Goal: Information Seeking & Learning: Learn about a topic

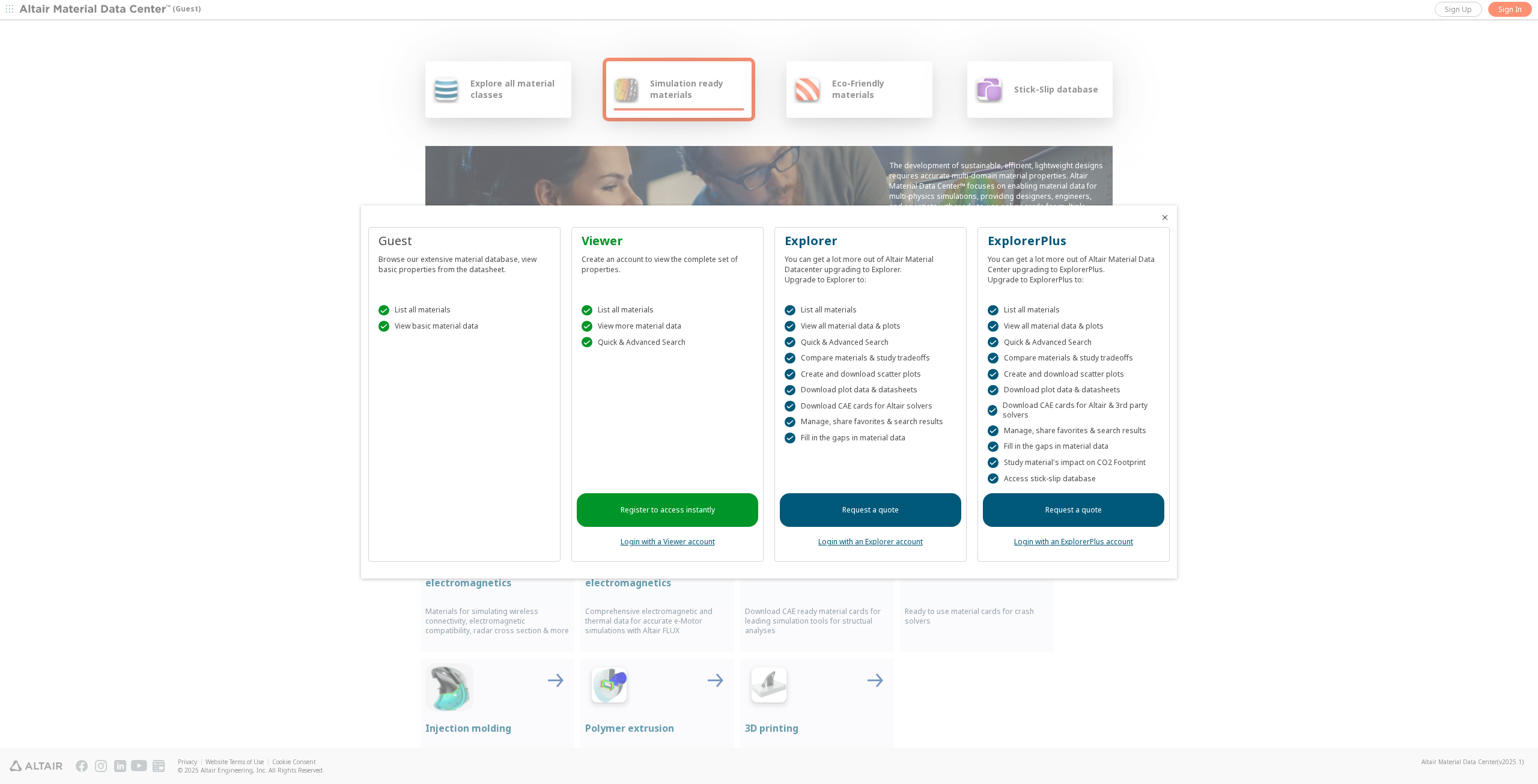
click at [1353, 186] on div at bounding box center [769, 392] width 1538 height 784
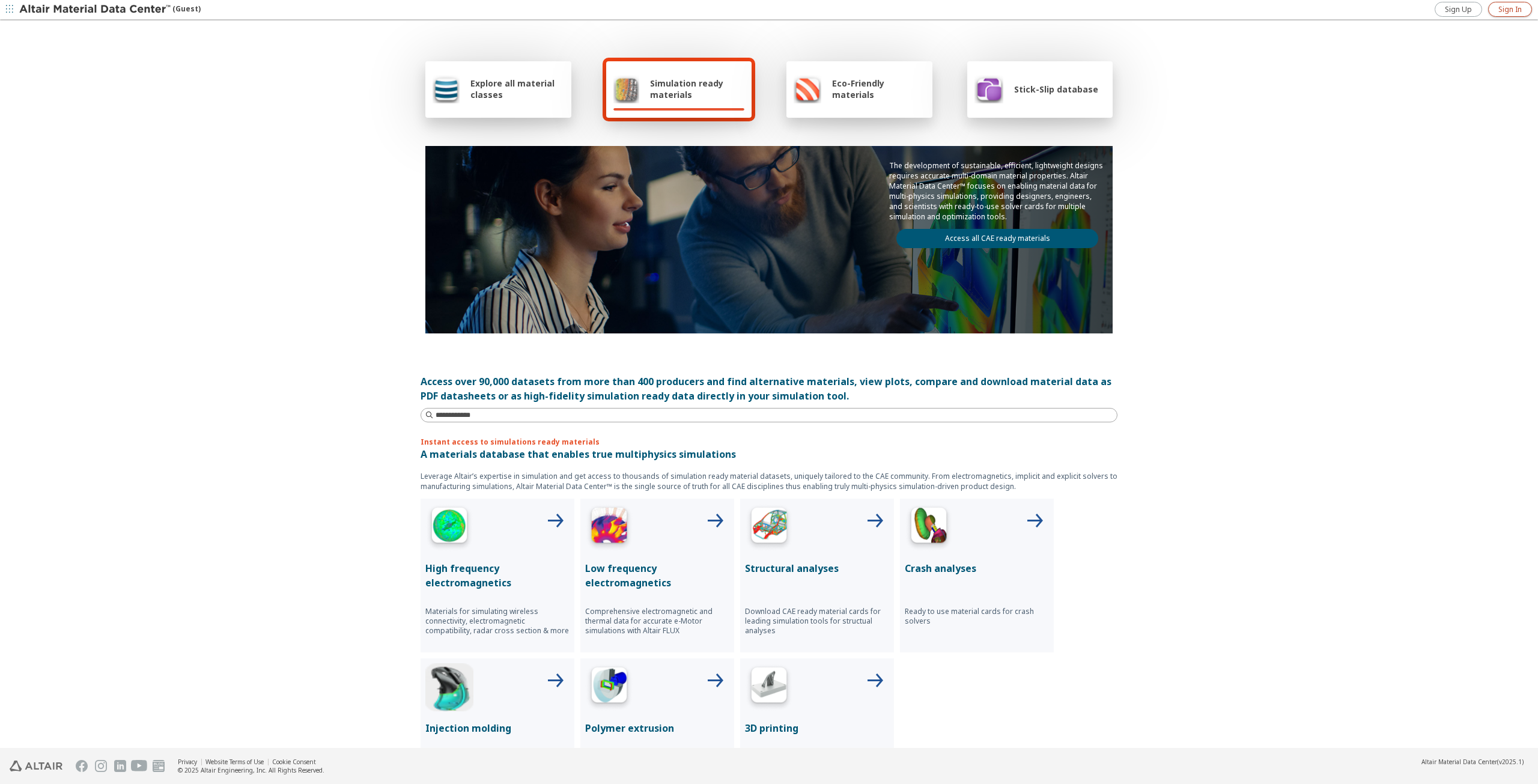
click at [1521, 5] on span "Sign In" at bounding box center [1510, 10] width 23 height 10
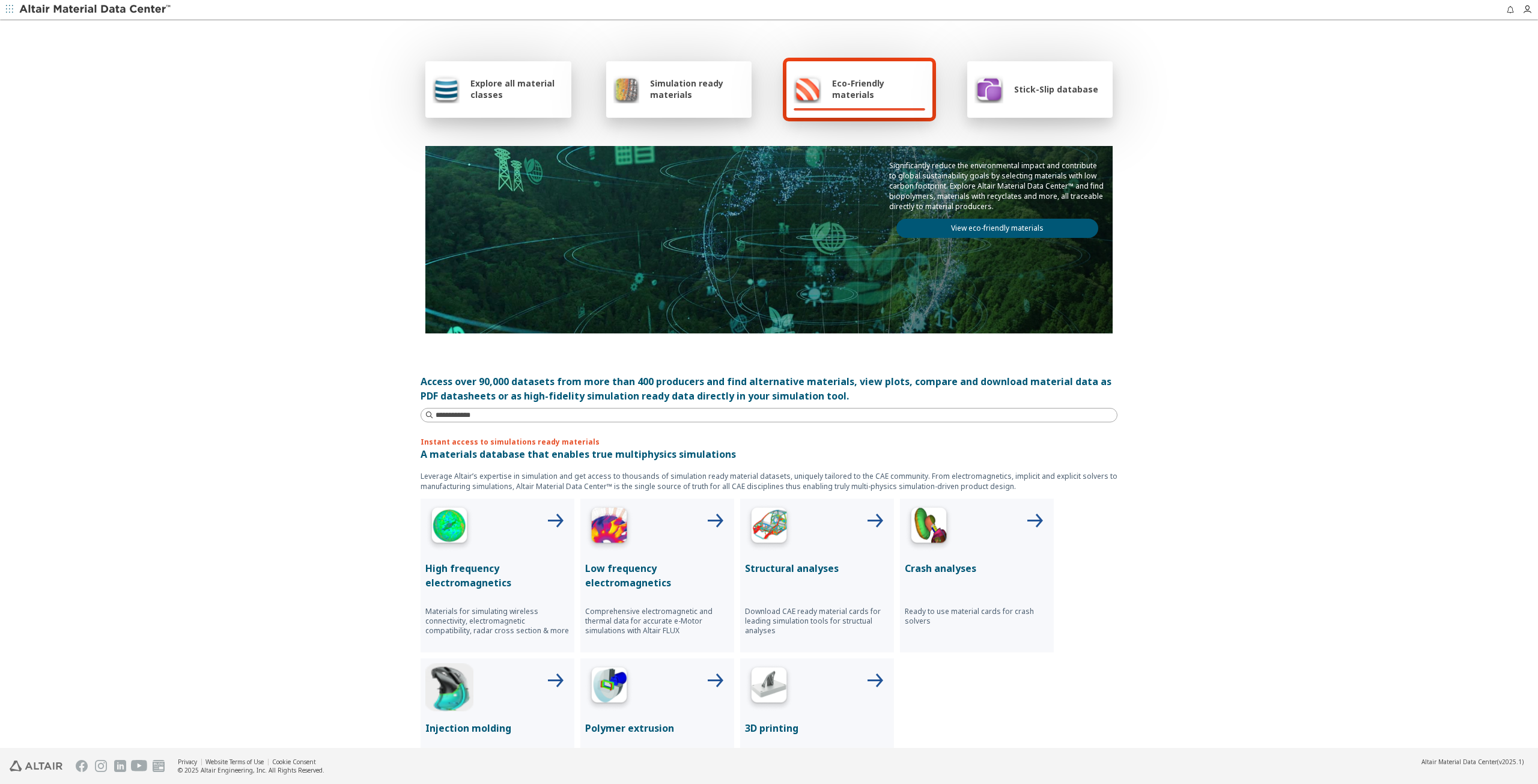
click at [1052, 101] on div "Stick-Slip database" at bounding box center [1036, 88] width 124 height 29
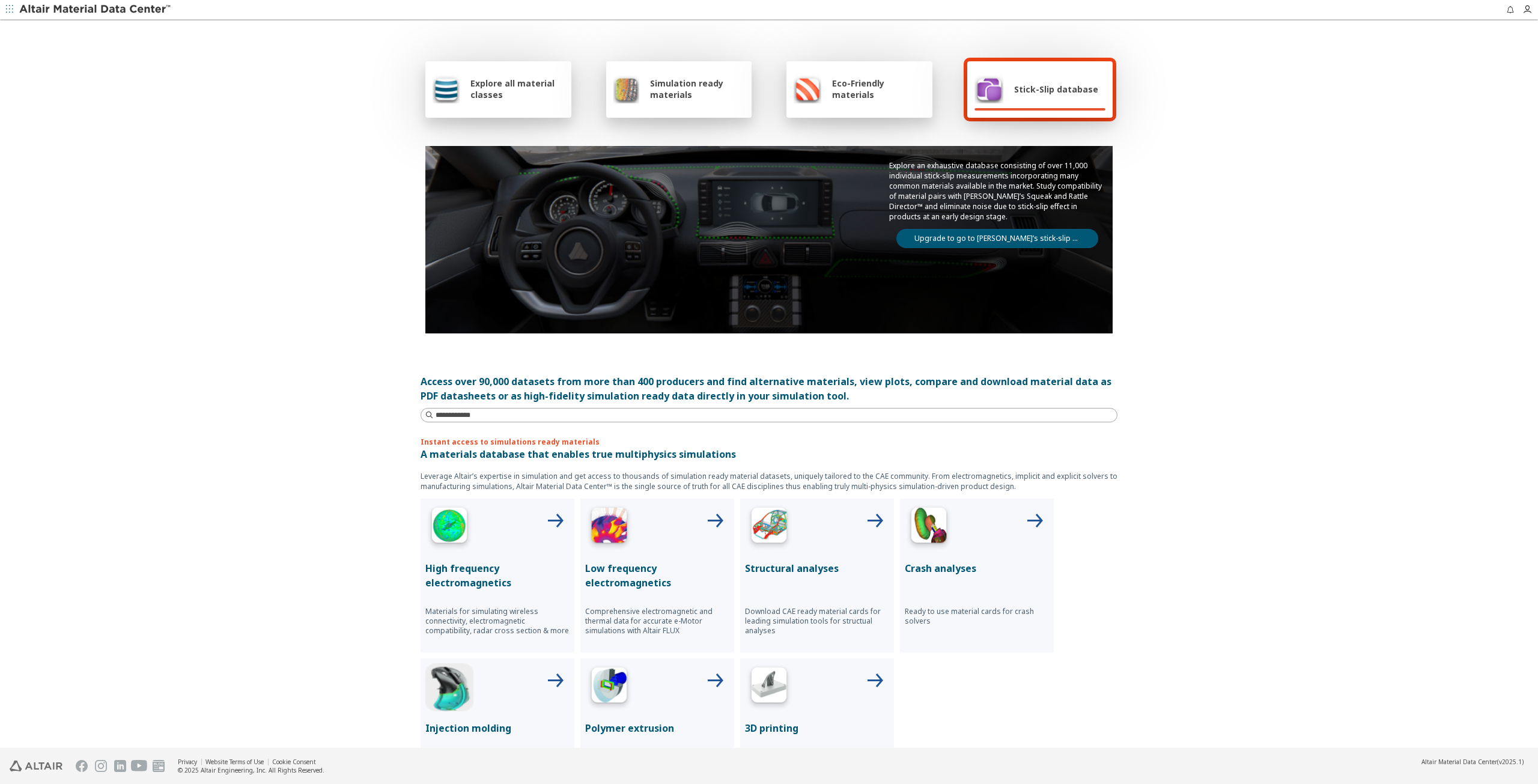
click at [688, 104] on div "Simulation ready materials" at bounding box center [679, 89] width 146 height 56
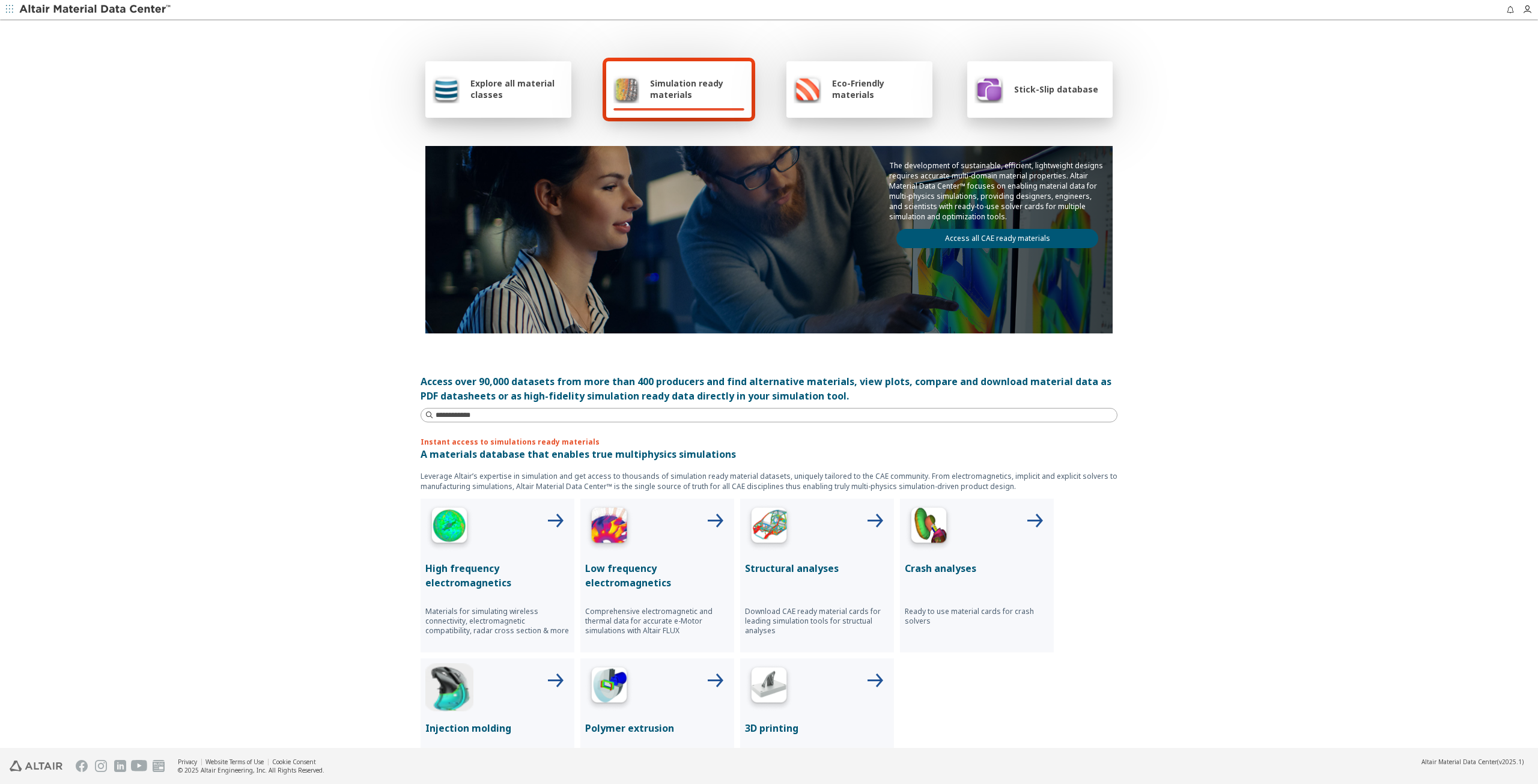
click at [521, 85] on span "Explore all material classes" at bounding box center [517, 89] width 93 height 23
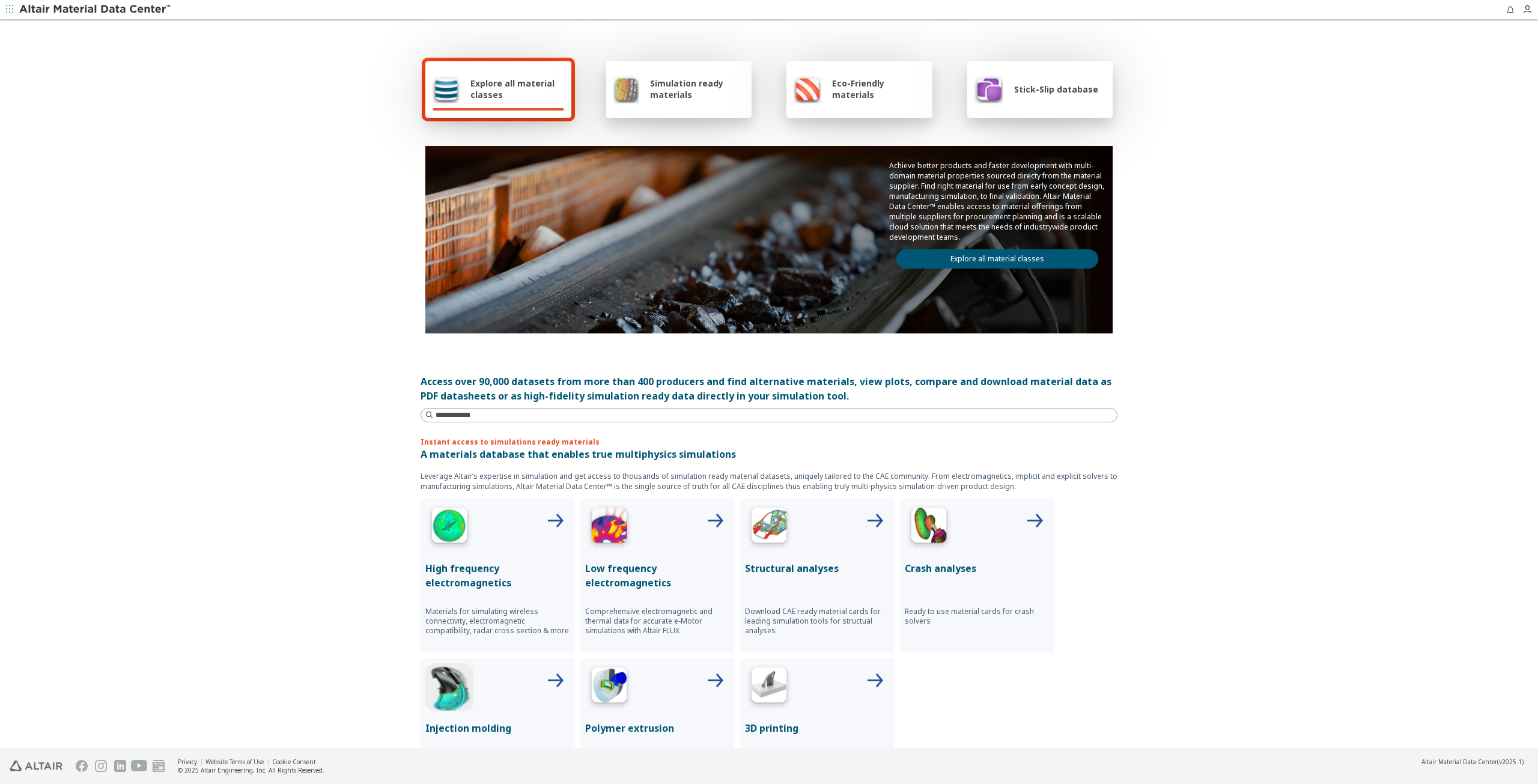
click at [1043, 96] on div "Stick-Slip database" at bounding box center [1036, 88] width 124 height 29
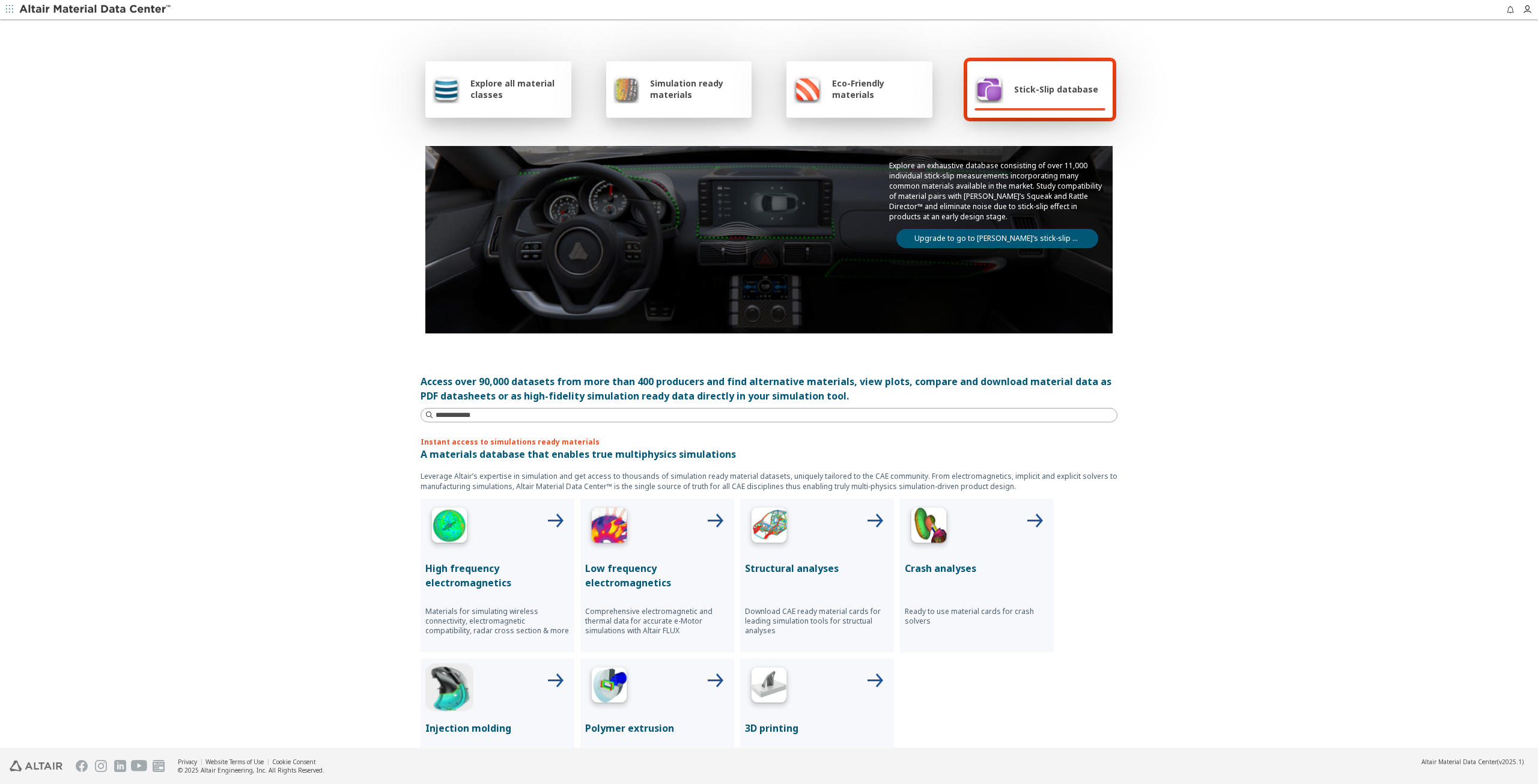
click at [1025, 235] on link "Upgrade to go to [PERSON_NAME]’s stick-slip database" at bounding box center [998, 238] width 202 height 19
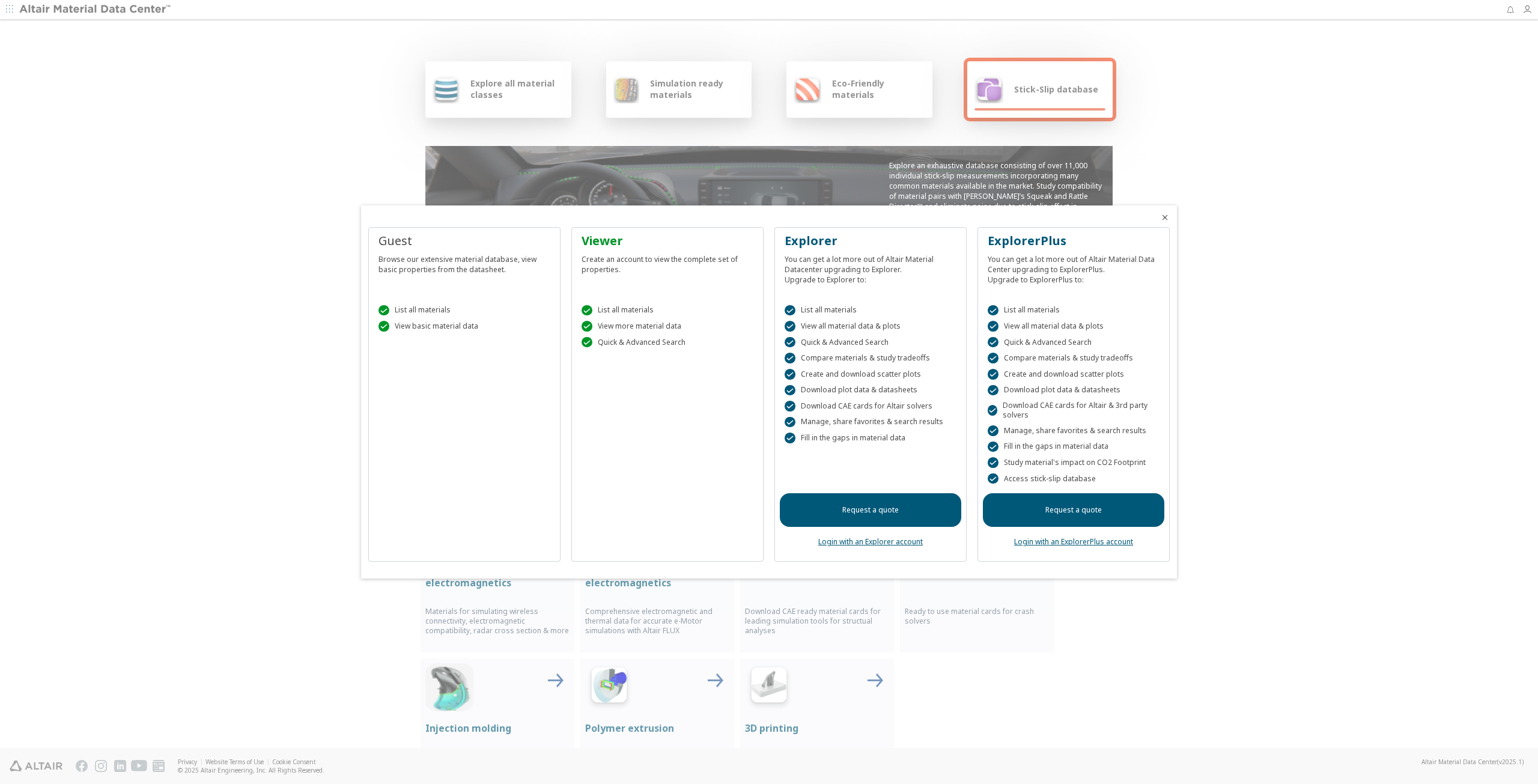
click at [889, 539] on link "Login with an Explorer account" at bounding box center [870, 541] width 105 height 10
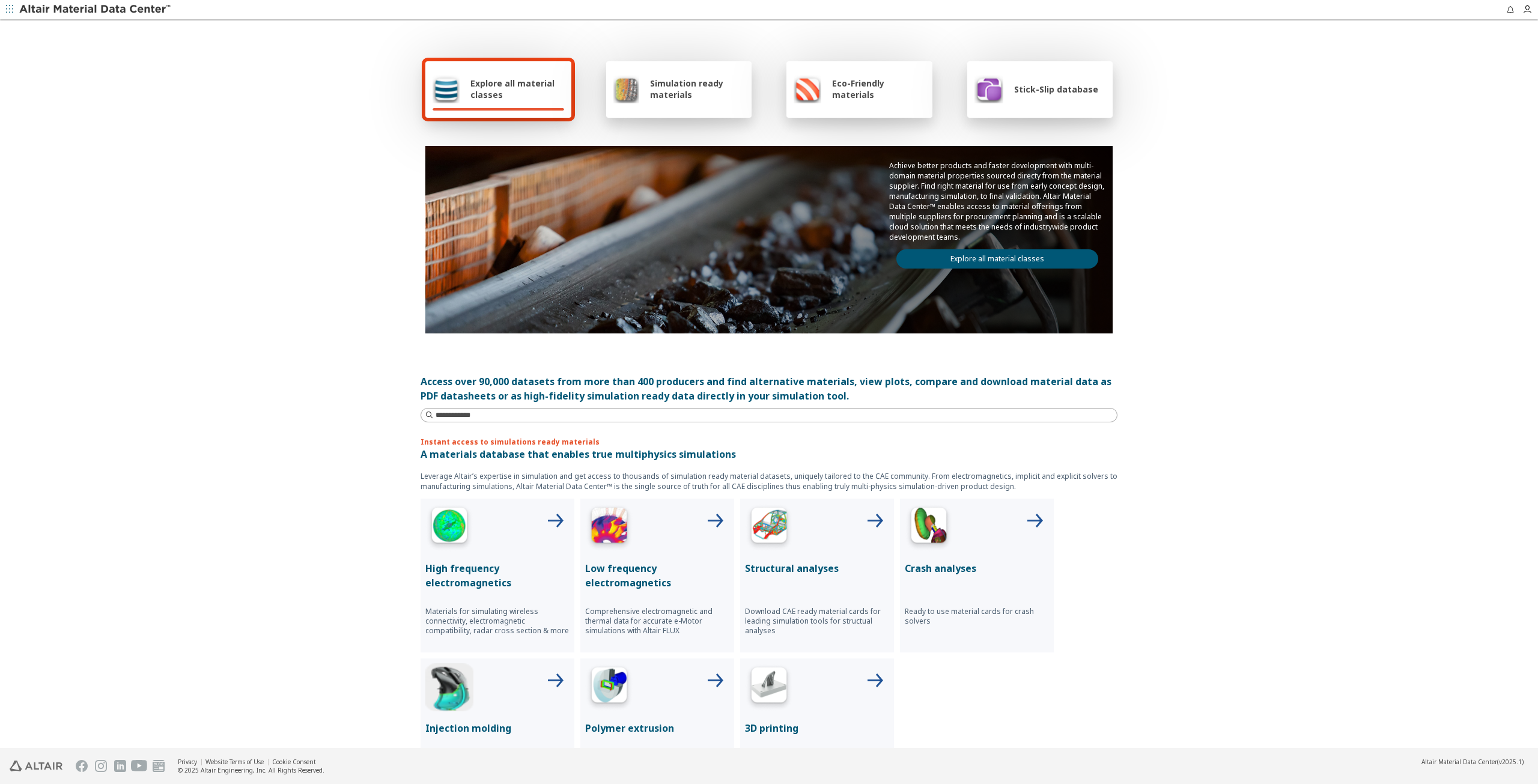
click at [1209, 235] on div "Explore all material classes Simulation ready materials Eco-Friendly materials …" at bounding box center [769, 384] width 1538 height 727
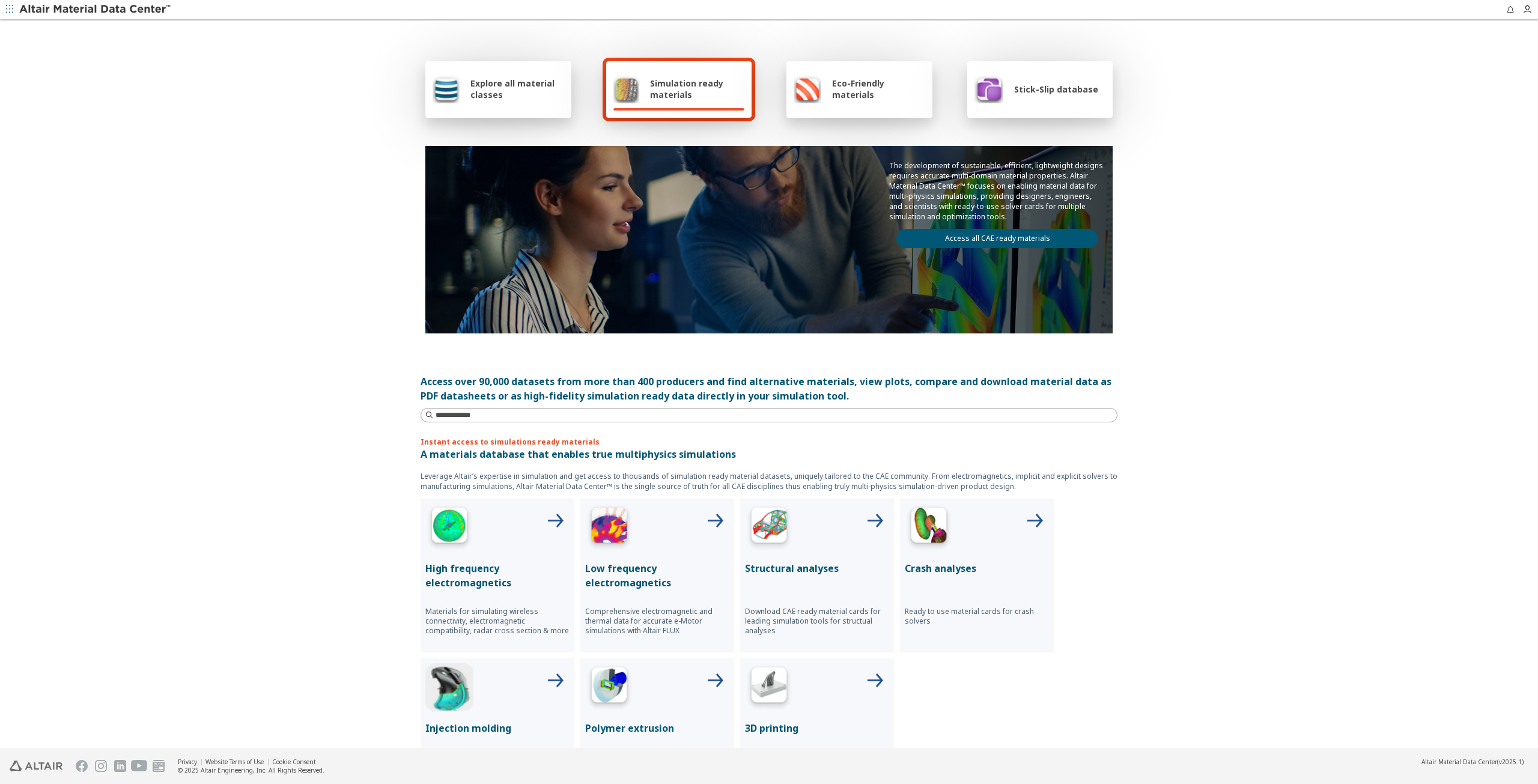
click at [855, 97] on span "Eco-Friendly materials" at bounding box center [879, 89] width 93 height 23
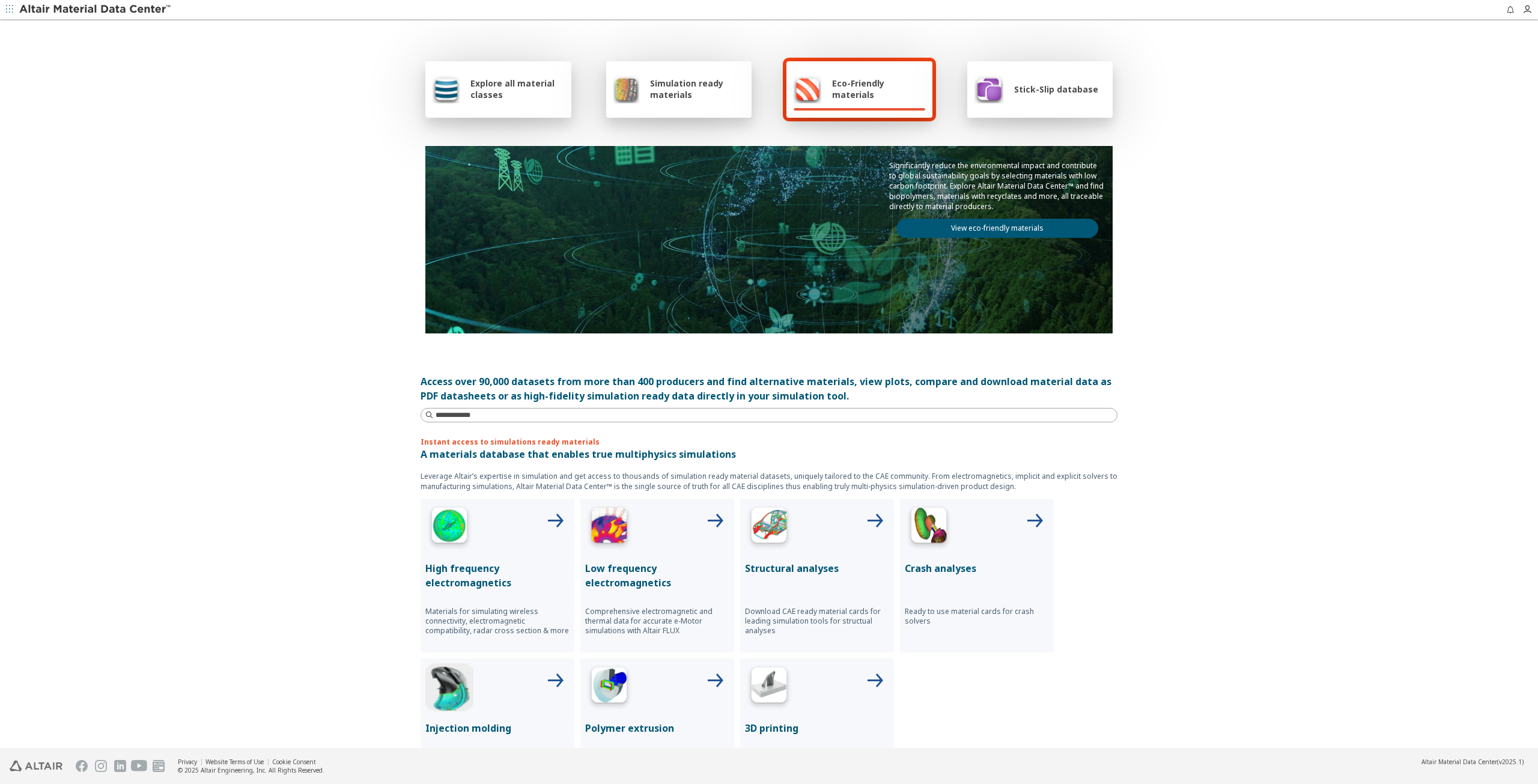
click at [1014, 92] on span "Stick-Slip database" at bounding box center [1056, 89] width 84 height 12
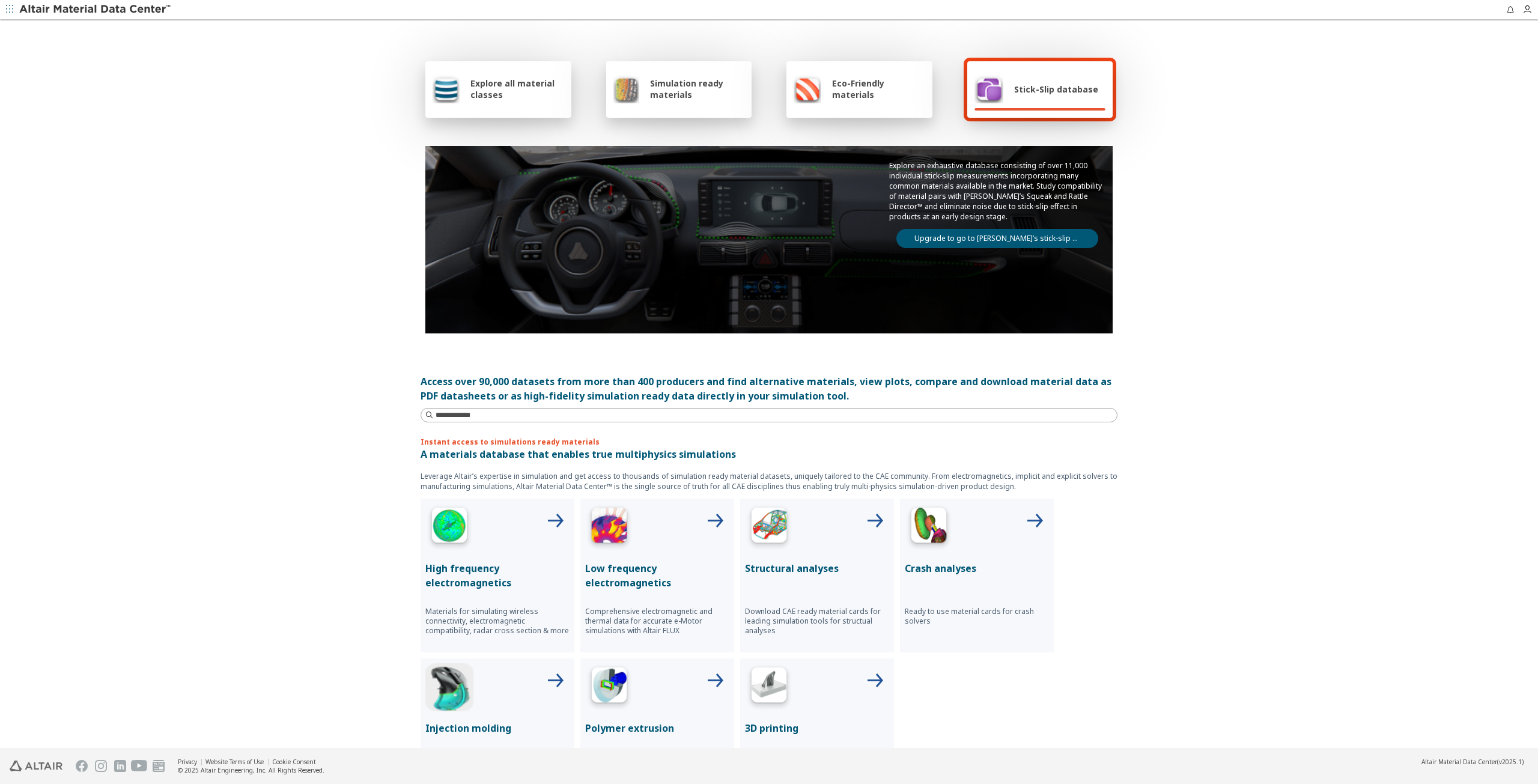
click at [1133, 228] on div "Explore all material classes Simulation ready materials Eco-Friendly materials …" at bounding box center [769, 384] width 1538 height 727
click at [1128, 232] on div "Explore all material classes Simulation ready materials Eco-Friendly materials …" at bounding box center [769, 384] width 1538 height 727
click at [1305, 266] on div "Explore all material classes Simulation ready materials Eco-Friendly materials …" at bounding box center [769, 384] width 1538 height 727
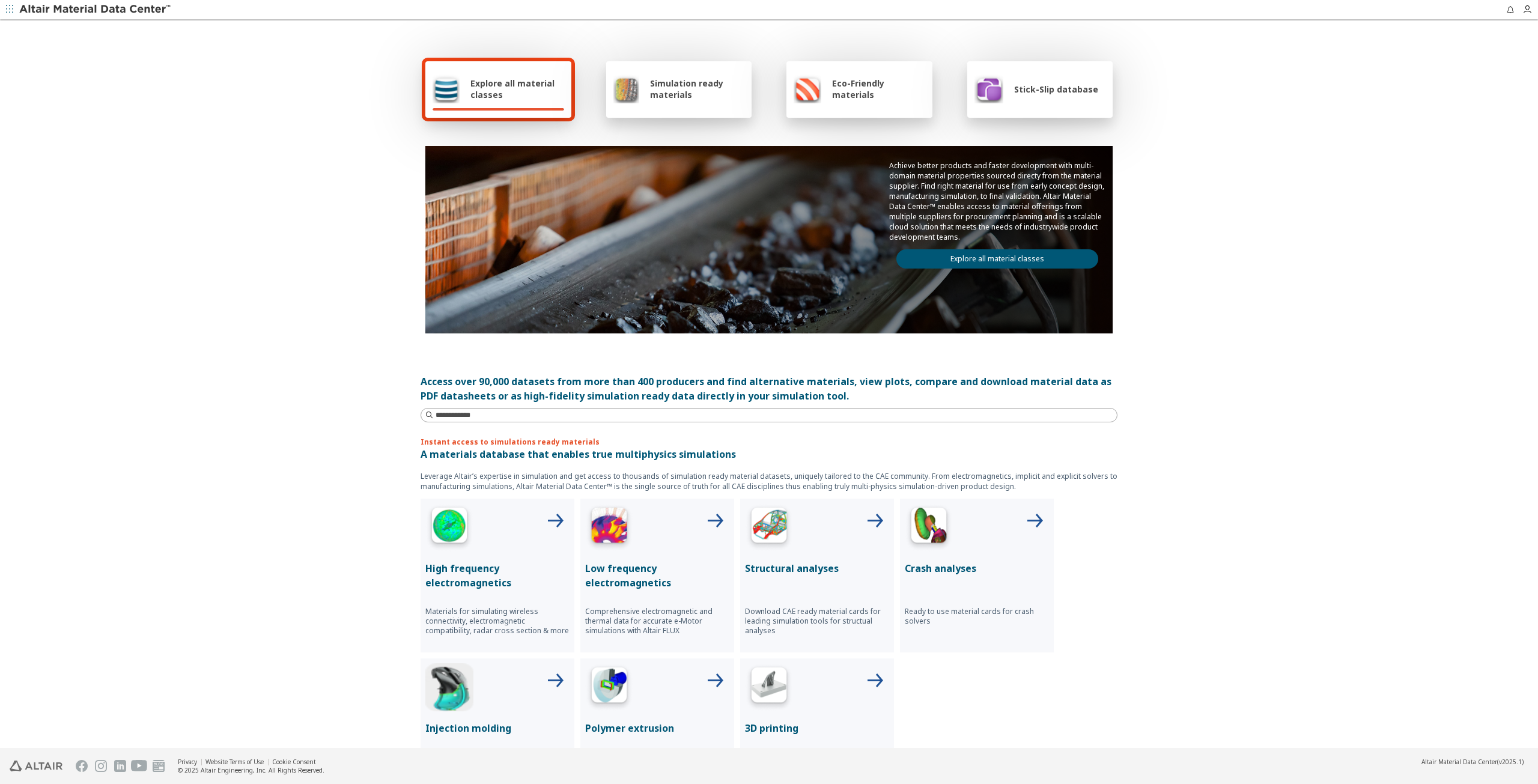
click at [224, 114] on div "Explore all material classes Simulation ready materials Eco-Friendly materials …" at bounding box center [769, 384] width 1538 height 727
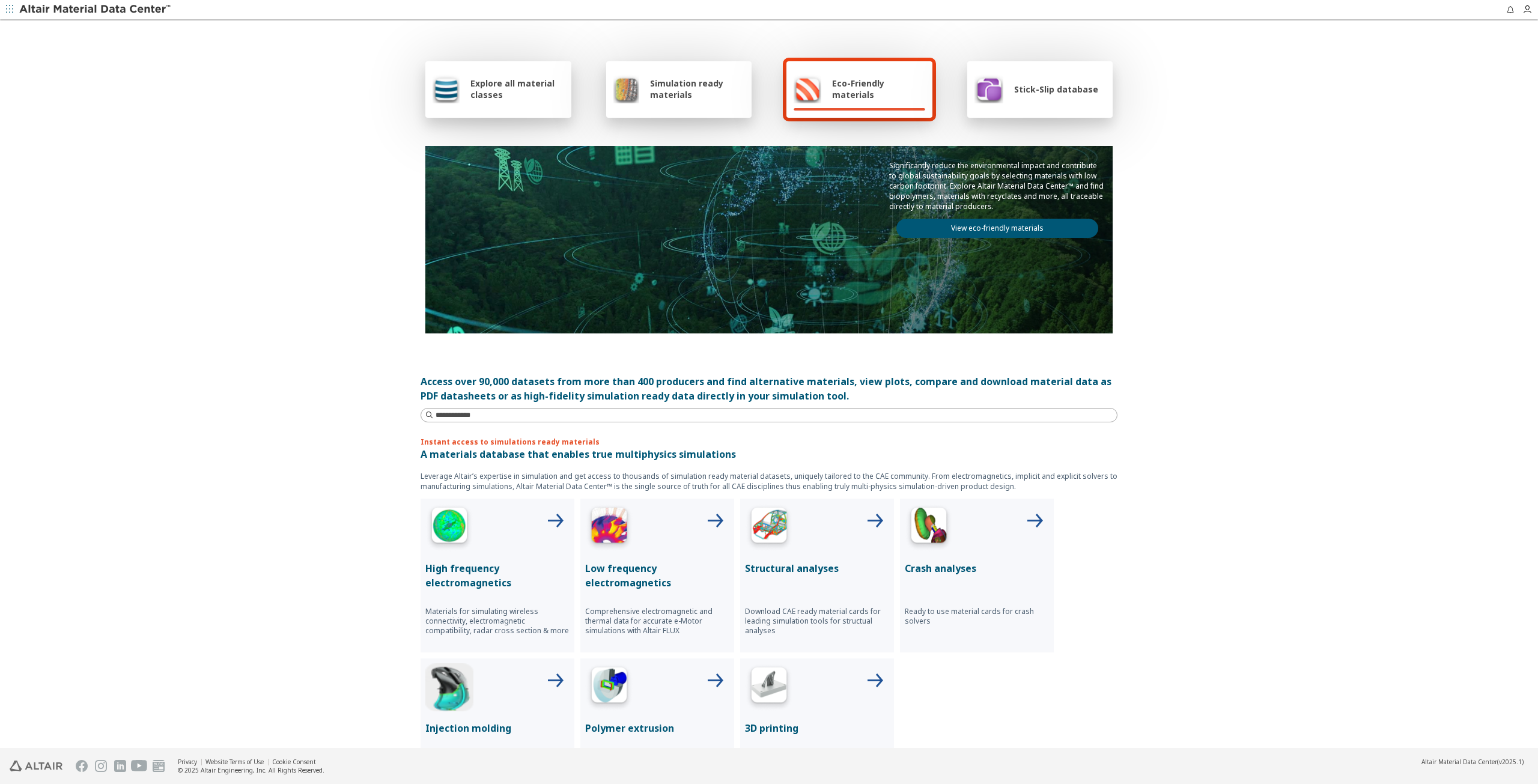
click at [289, 304] on div "Explore all material classes Simulation ready materials Eco-Friendly materials …" at bounding box center [769, 384] width 1538 height 727
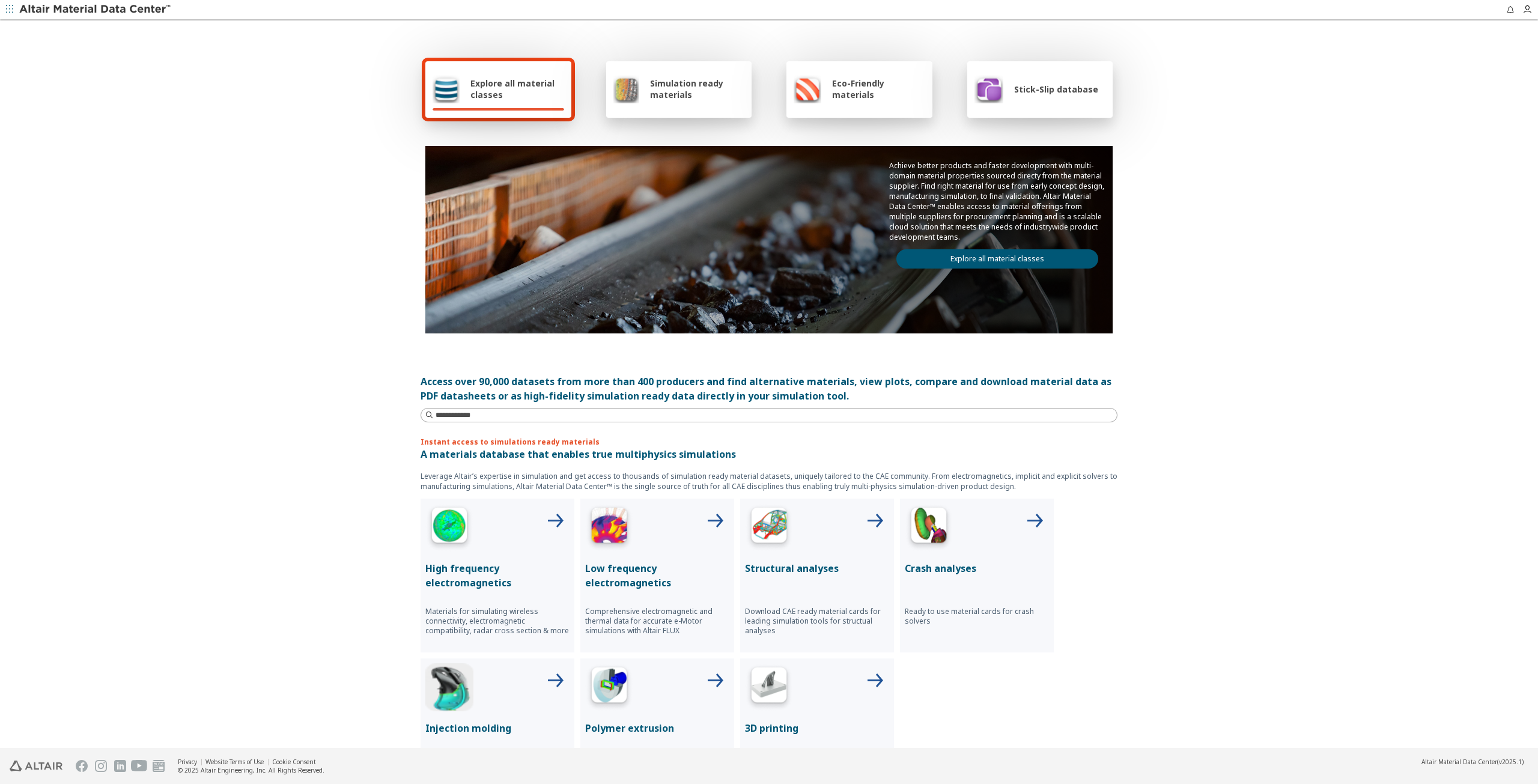
click at [1240, 547] on div "Explore all material classes Simulation ready materials Eco-Friendly materials …" at bounding box center [769, 384] width 1538 height 727
click at [1058, 95] on div "Stick-Slip database" at bounding box center [1036, 88] width 124 height 29
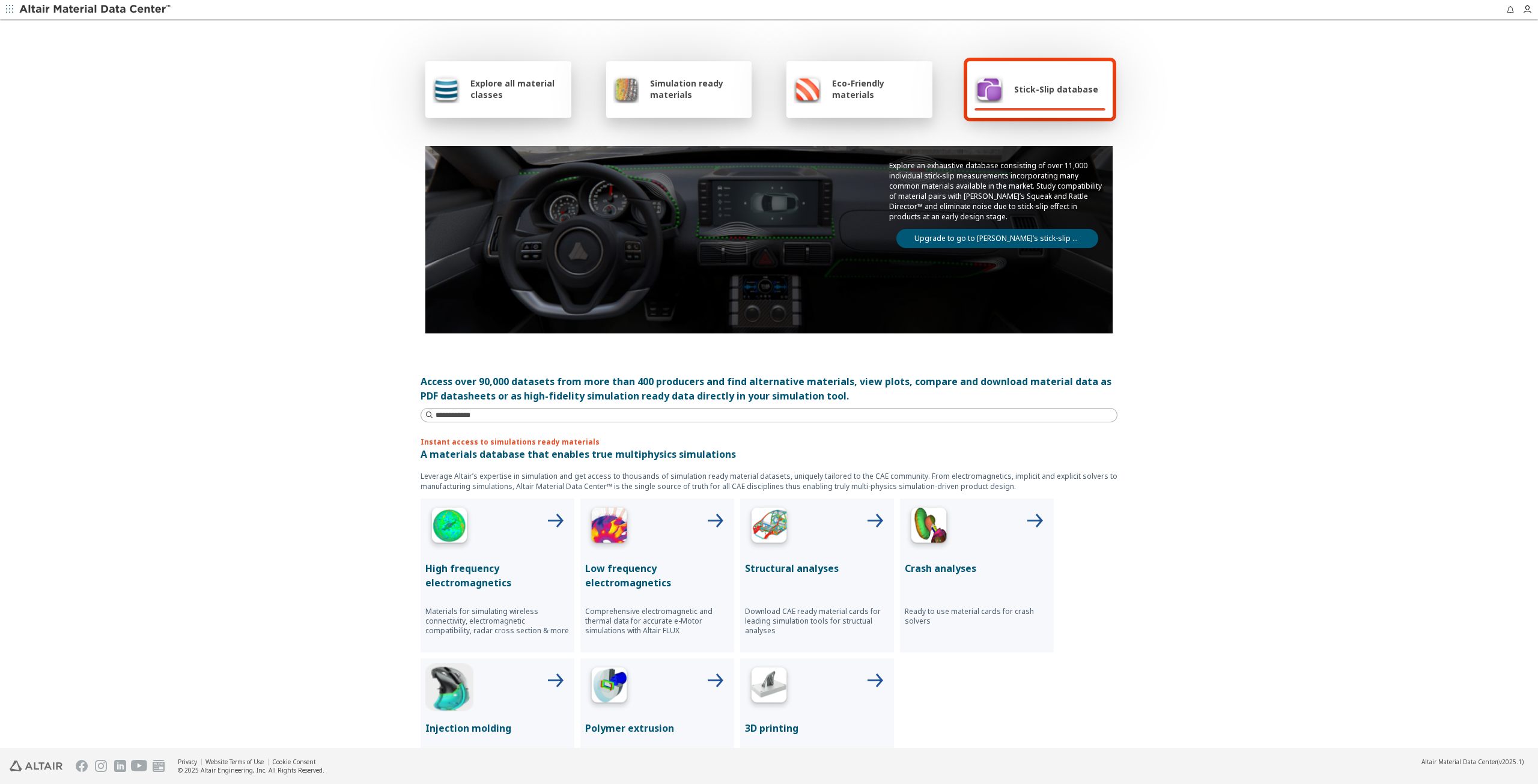
click at [1038, 243] on link "Upgrade to go to Altair’s stick-slip database" at bounding box center [998, 238] width 202 height 19
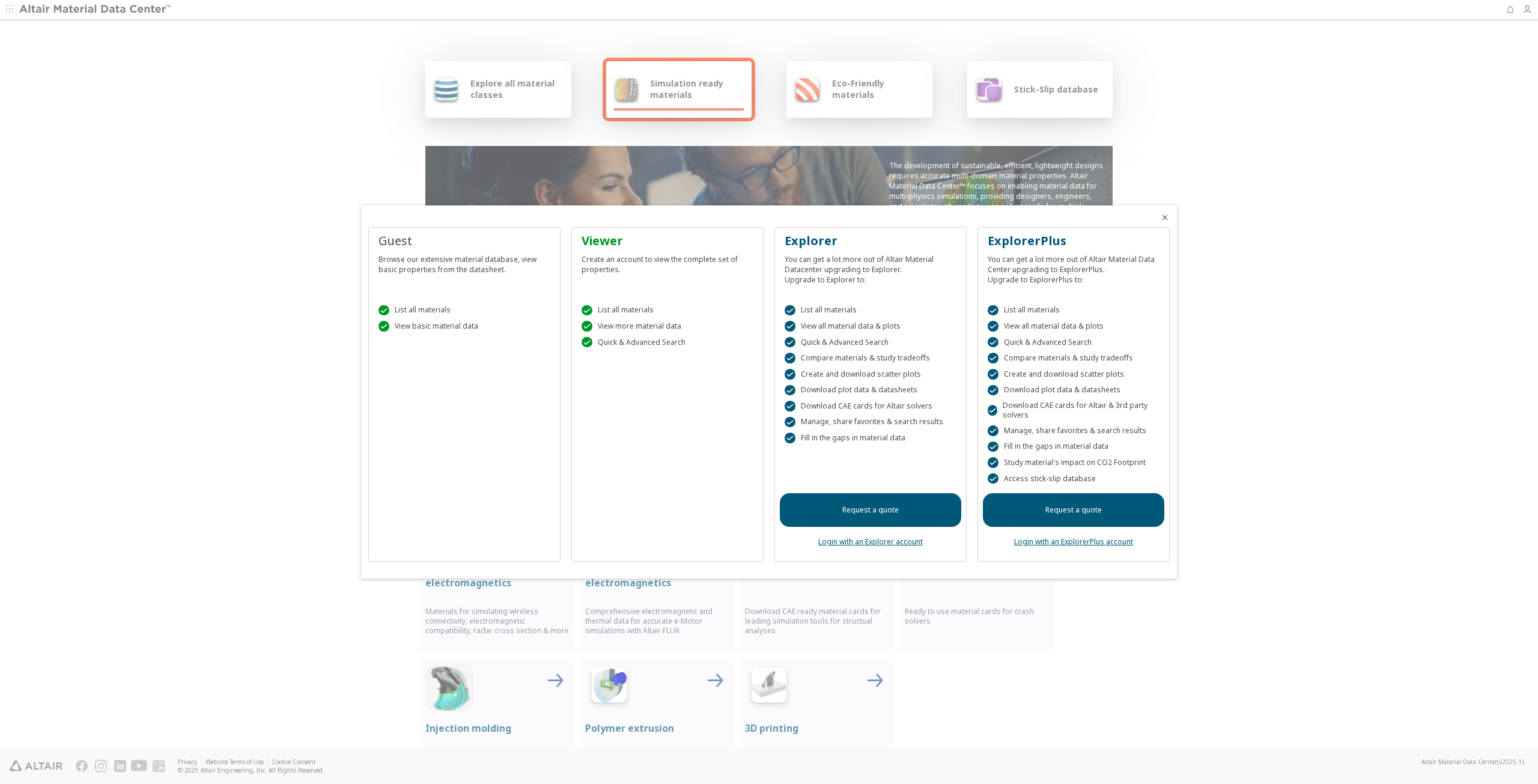
click at [1167, 217] on icon "Close" at bounding box center [1165, 217] width 10 height 10
